Goal: Check status: Check status

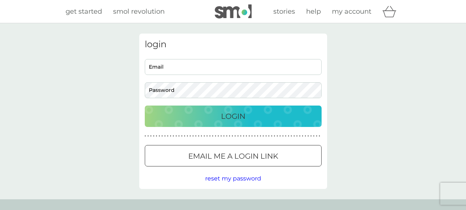
type input "[PERSON_NAME][EMAIL_ADDRESS][DOMAIN_NAME]"
click at [250, 118] on div "Login" at bounding box center [233, 116] width 162 height 12
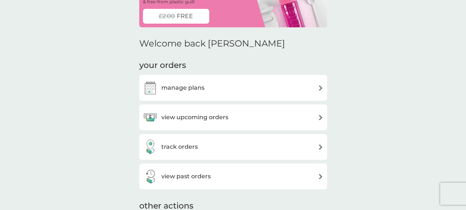
scroll to position [56, 0]
click at [213, 151] on div "track orders" at bounding box center [233, 146] width 181 height 15
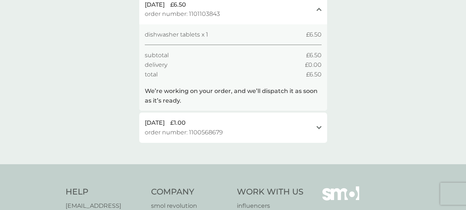
scroll to position [78, 0]
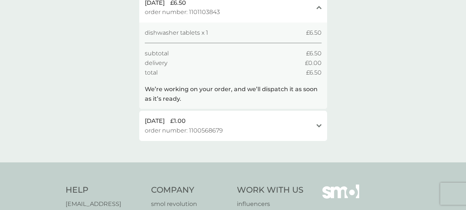
click at [218, 128] on span "order number: 1100568679" at bounding box center [184, 131] width 78 height 10
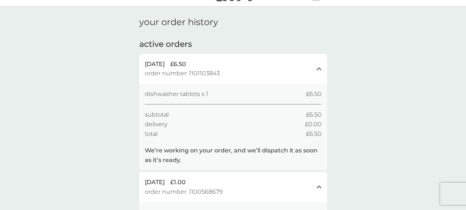
scroll to position [0, 0]
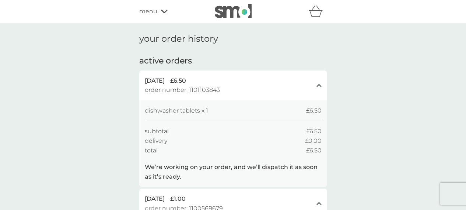
click at [166, 10] on icon at bounding box center [164, 12] width 7 height 4
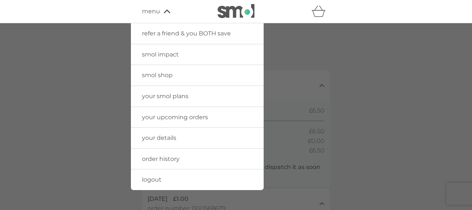
click at [171, 136] on span "your details" at bounding box center [159, 137] width 34 height 7
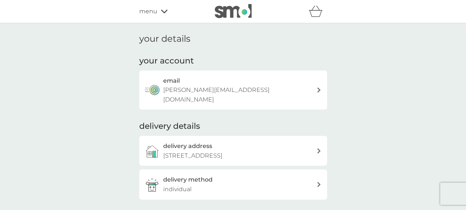
click at [163, 12] on icon at bounding box center [164, 12] width 7 height 4
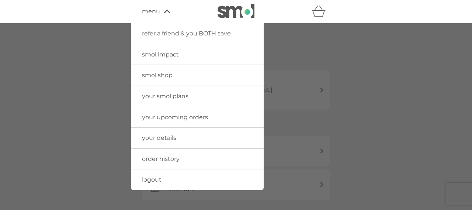
click at [184, 138] on link "your details" at bounding box center [197, 138] width 133 height 21
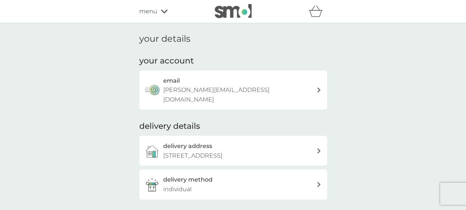
click at [162, 15] on div "menu" at bounding box center [170, 12] width 63 height 10
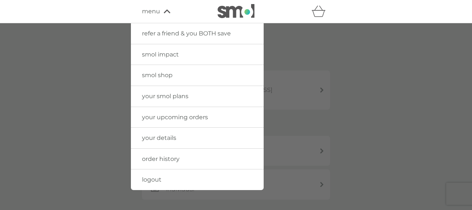
click at [171, 159] on span "order history" at bounding box center [161, 158] width 38 height 7
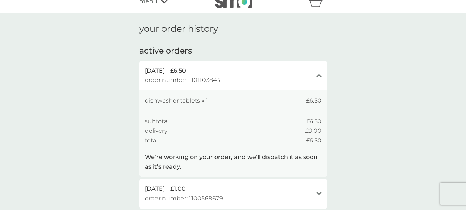
scroll to position [10, 0]
